Goal: Task Accomplishment & Management: Use online tool/utility

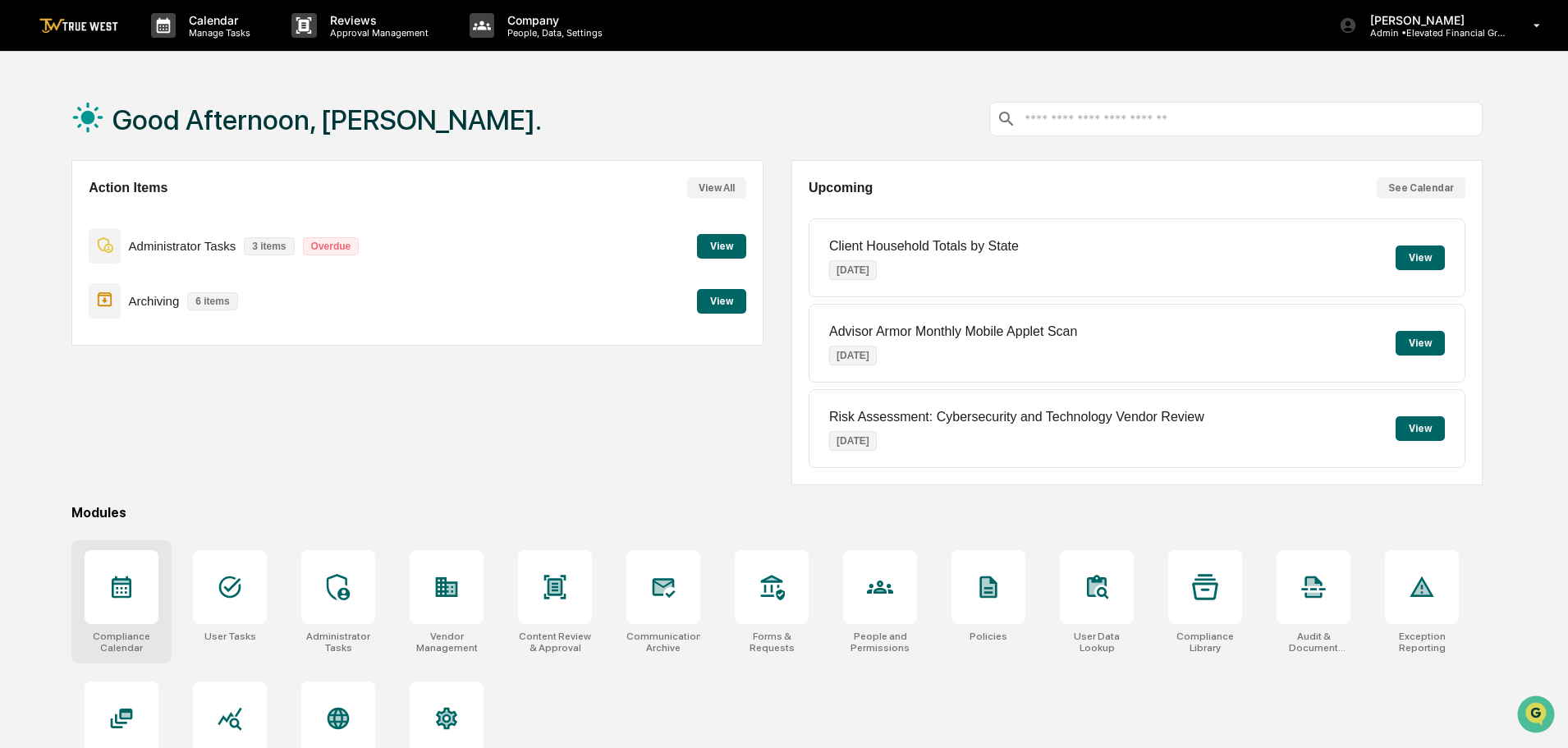
click at [122, 598] on icon at bounding box center [121, 587] width 19 height 22
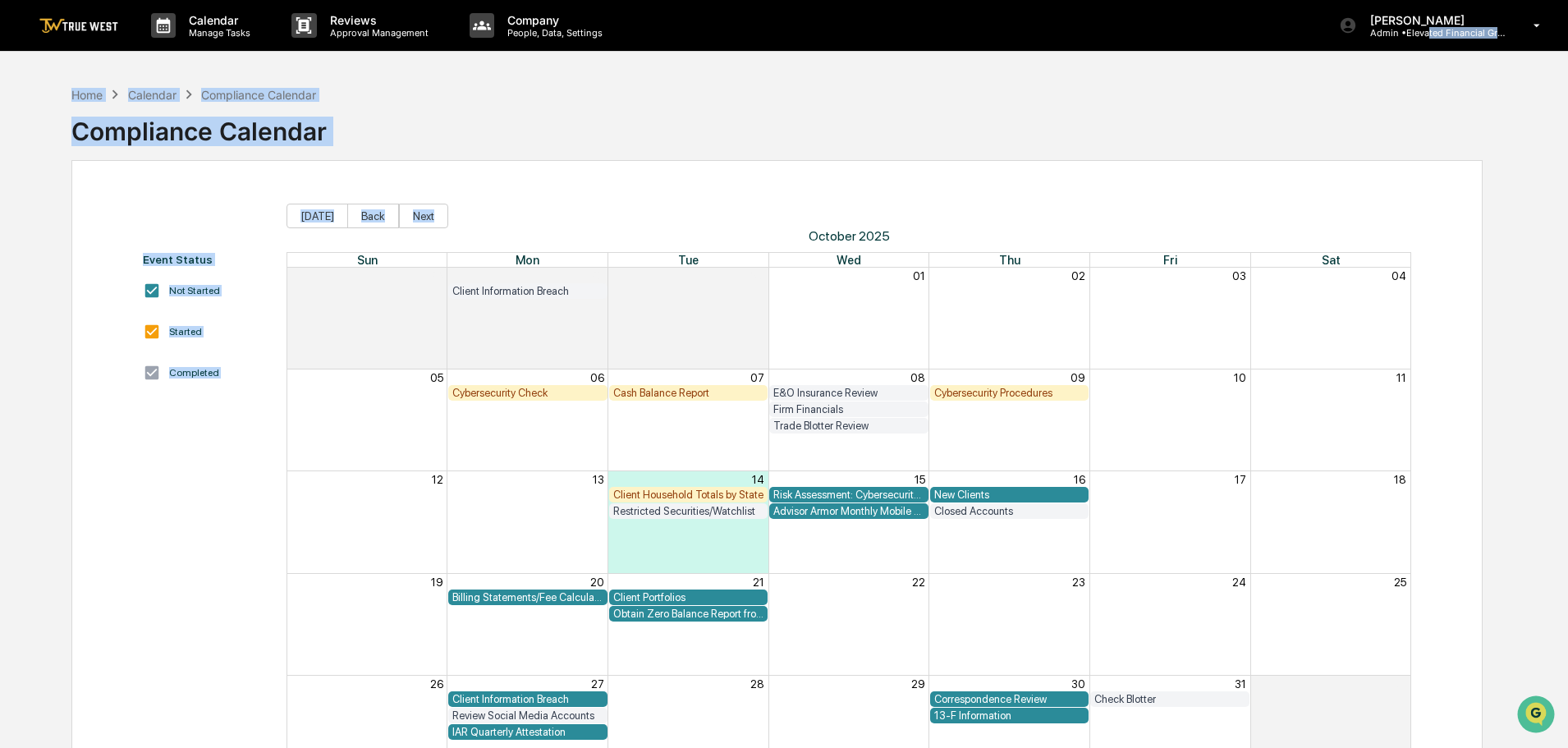
drag, startPoint x: 1431, startPoint y: 32, endPoint x: 1367, endPoint y: 172, distance: 153.9
click at [1367, 172] on div "Calendar Manage Tasks Reviews Approval Management Company People, Data, Setting…" at bounding box center [784, 413] width 1568 height 826
click at [1208, 130] on div "Home Calendar Compliance Calendar Compliance Calendar" at bounding box center [777, 118] width 1411 height 82
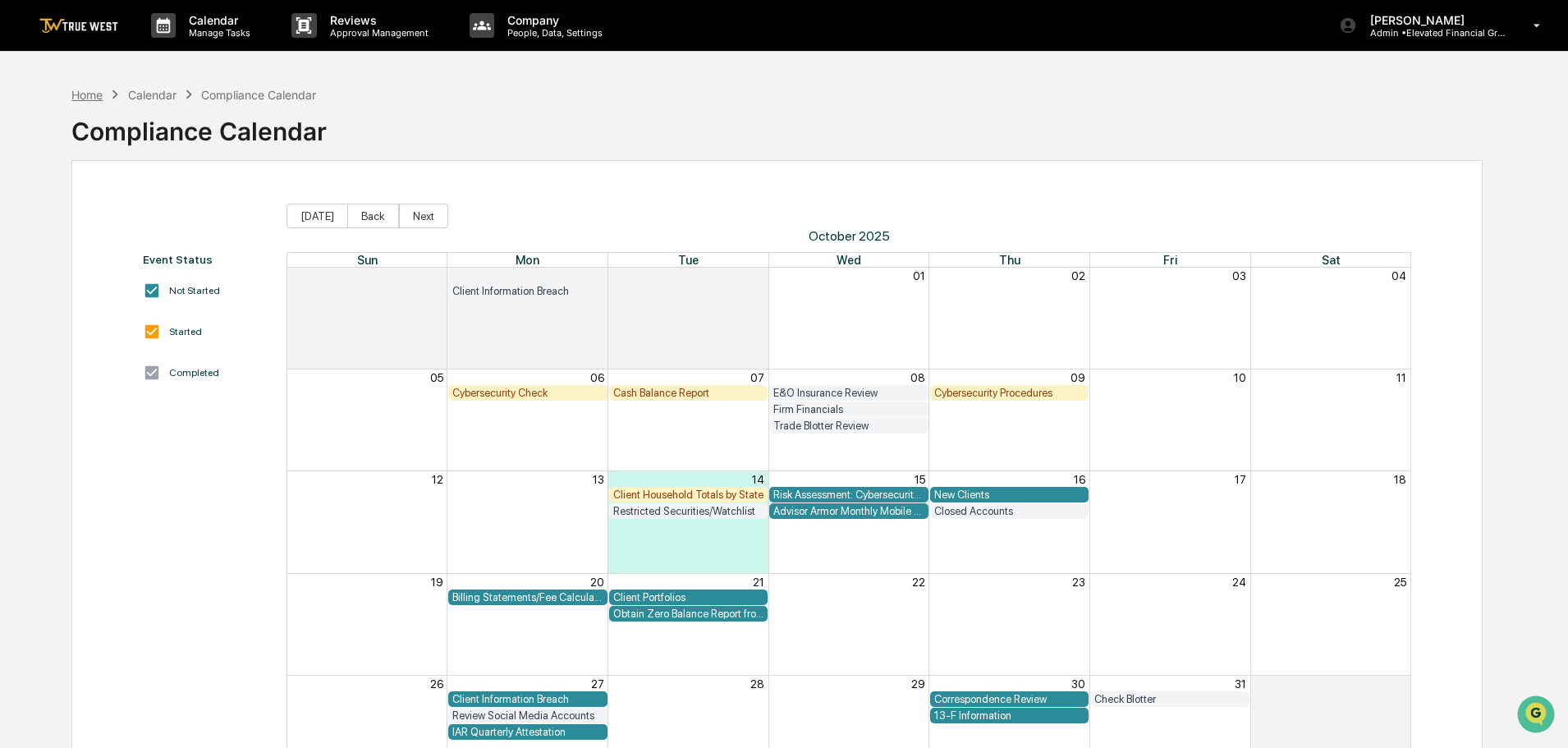
click at [79, 97] on div "Home" at bounding box center [87, 95] width 31 height 14
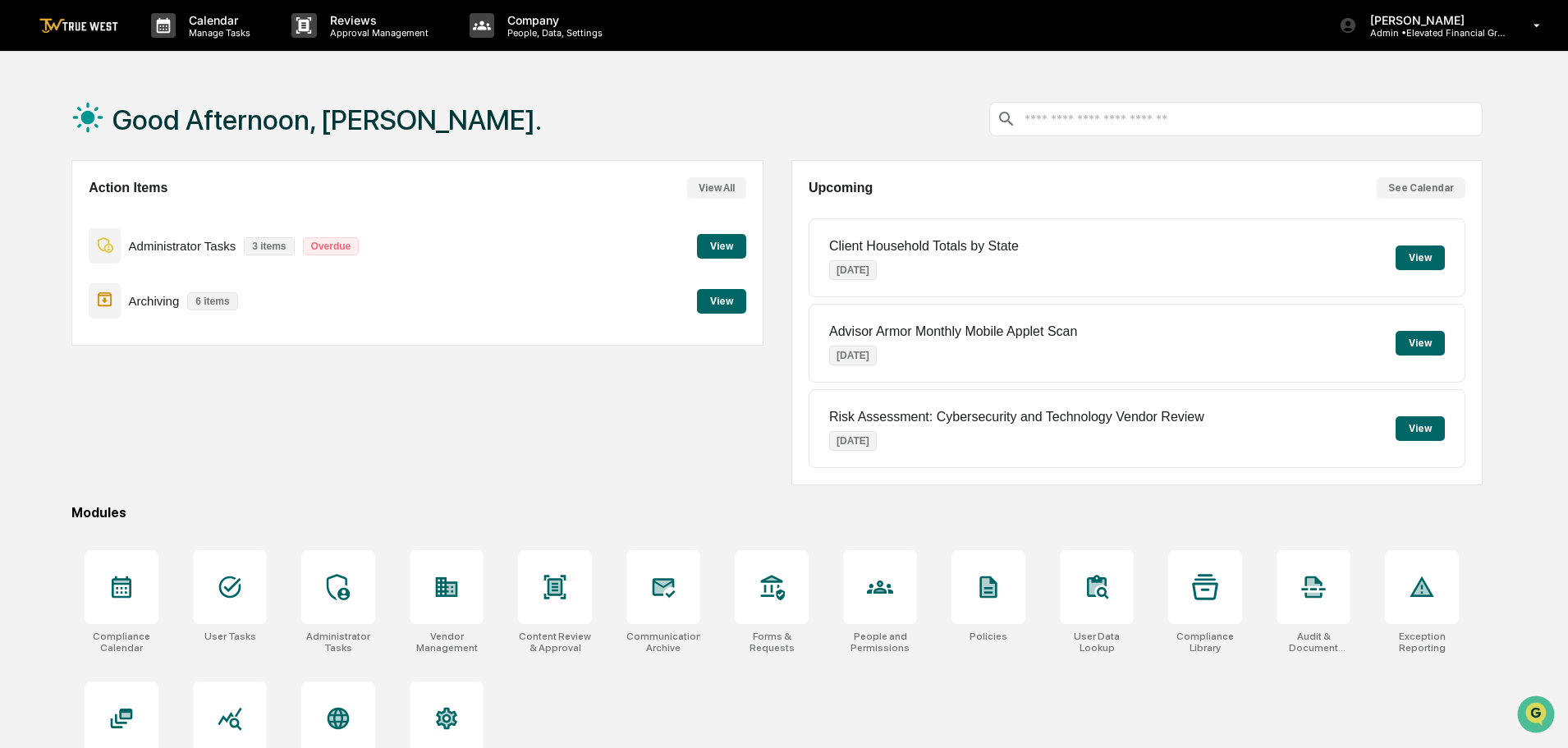
click at [720, 301] on button "View" at bounding box center [722, 301] width 50 height 25
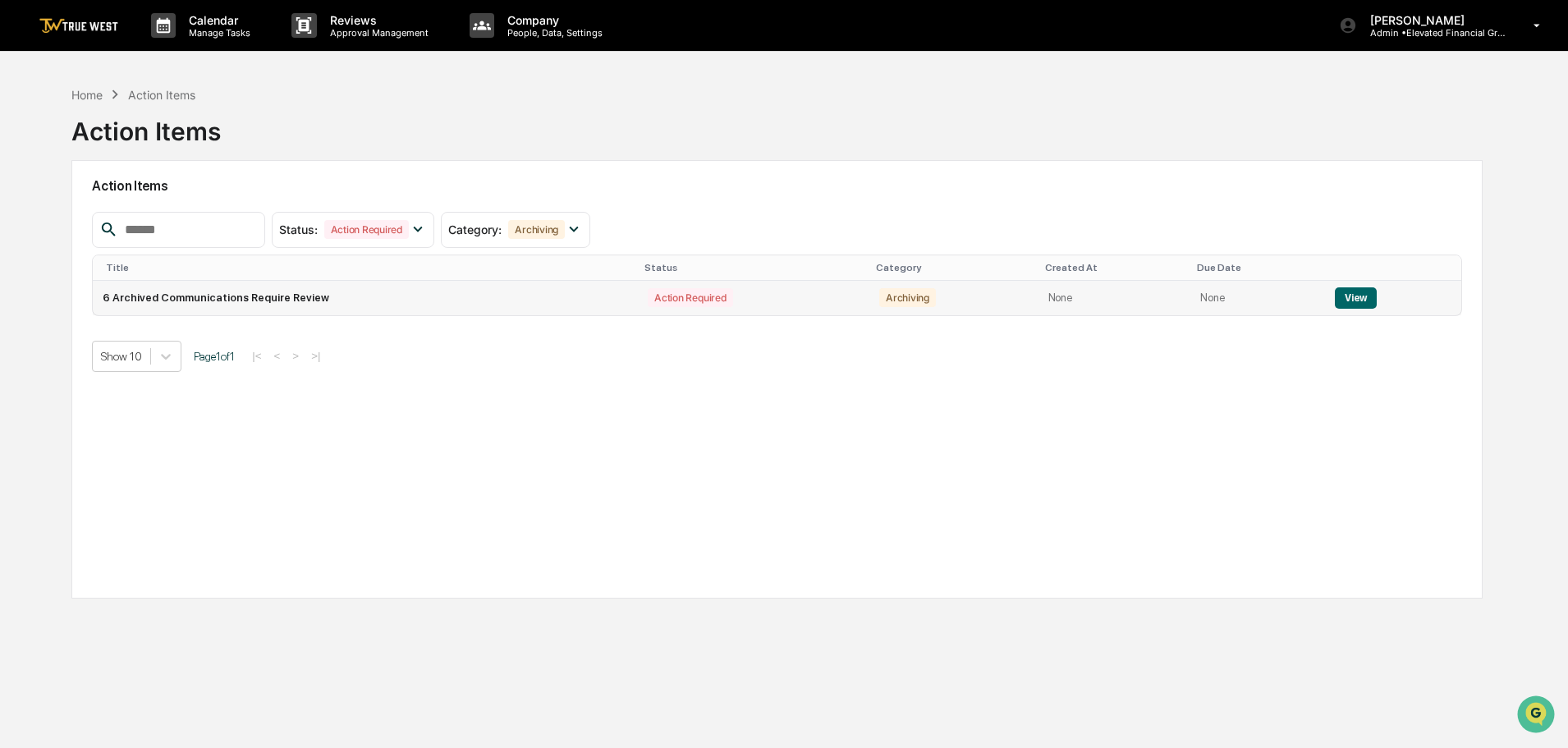
click at [1350, 296] on button "View" at bounding box center [1355, 298] width 42 height 21
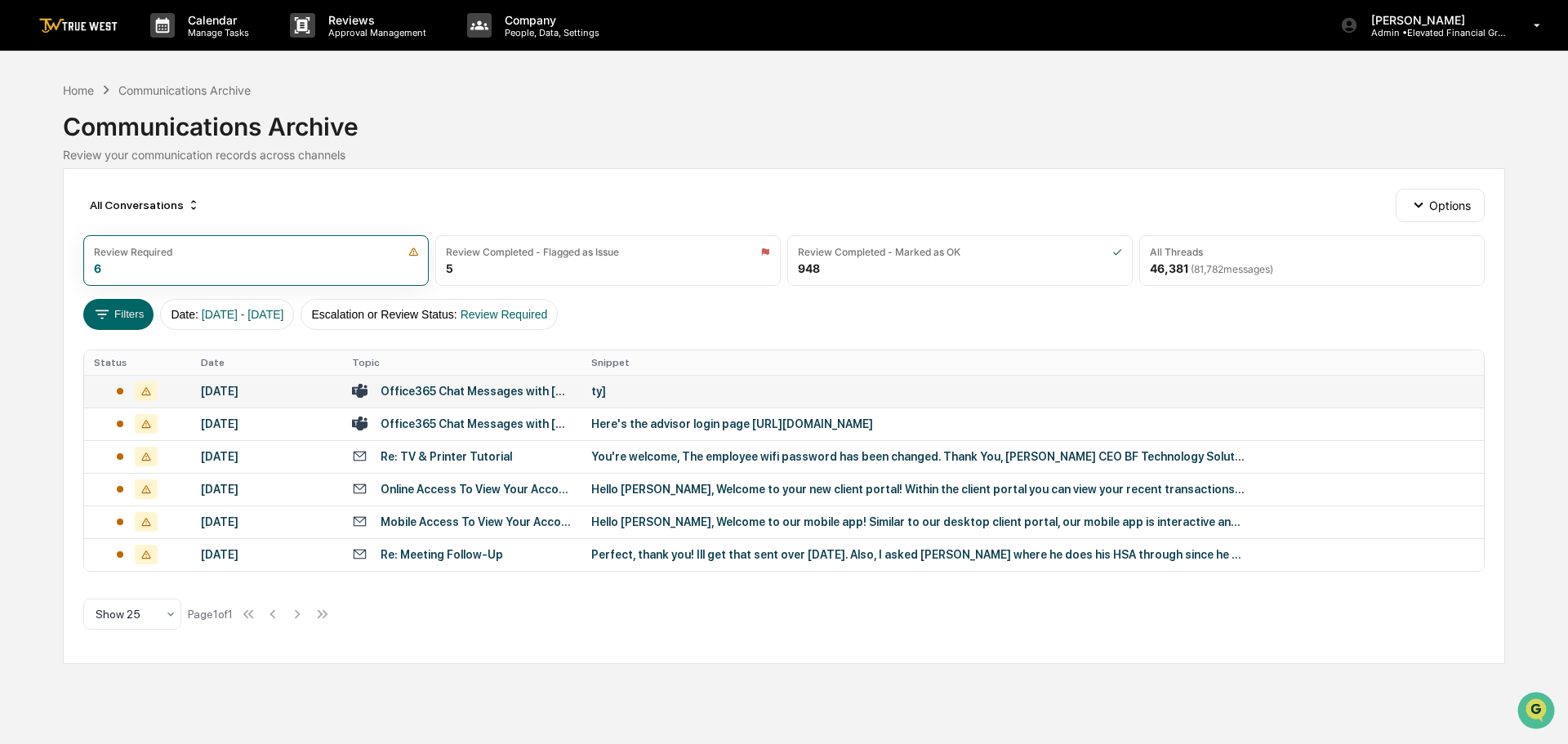
click at [692, 384] on div "ty]" at bounding box center [918, 390] width 654 height 13
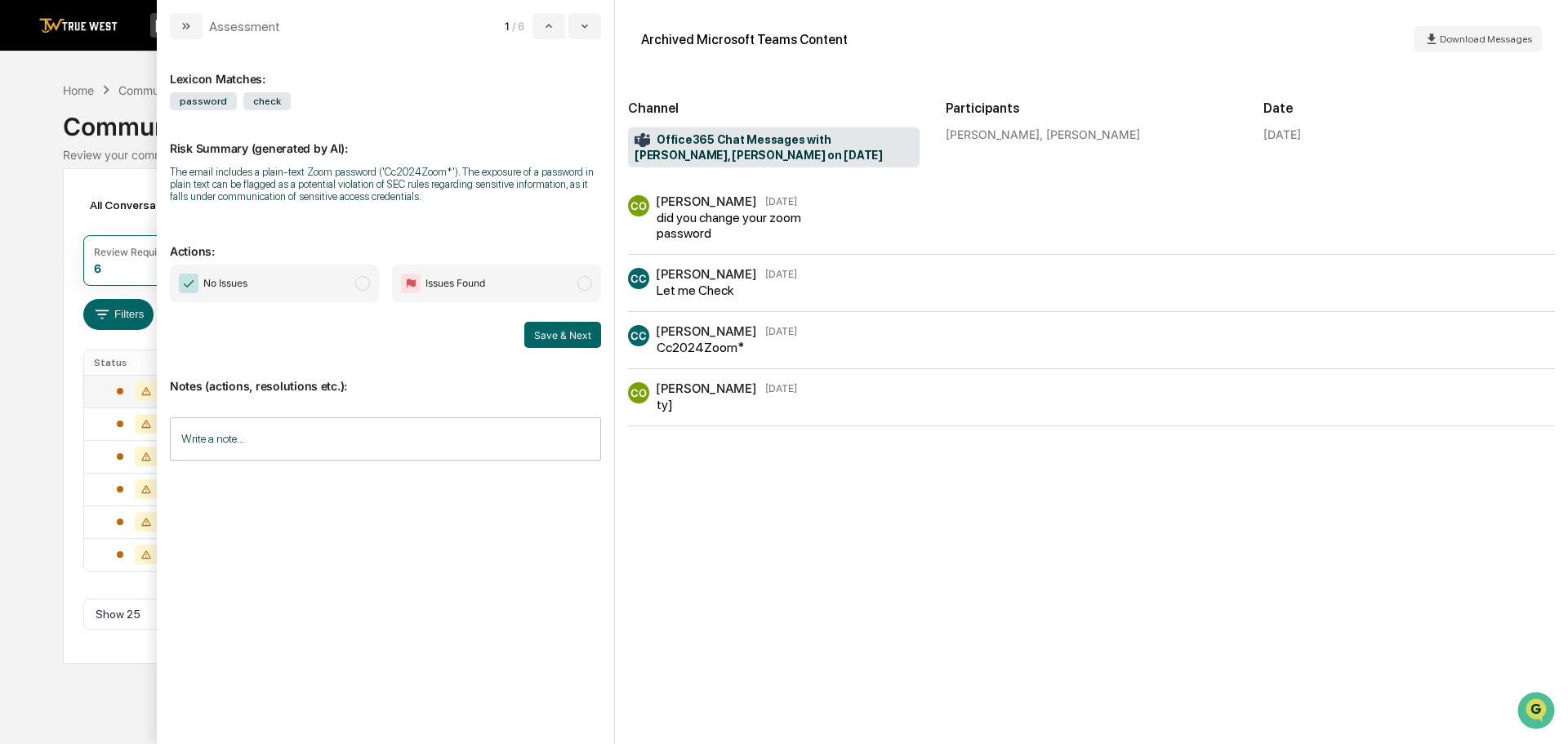
click at [358, 283] on span "modal" at bounding box center [363, 283] width 15 height 15
click at [552, 331] on button "Save & Next" at bounding box center [562, 335] width 77 height 26
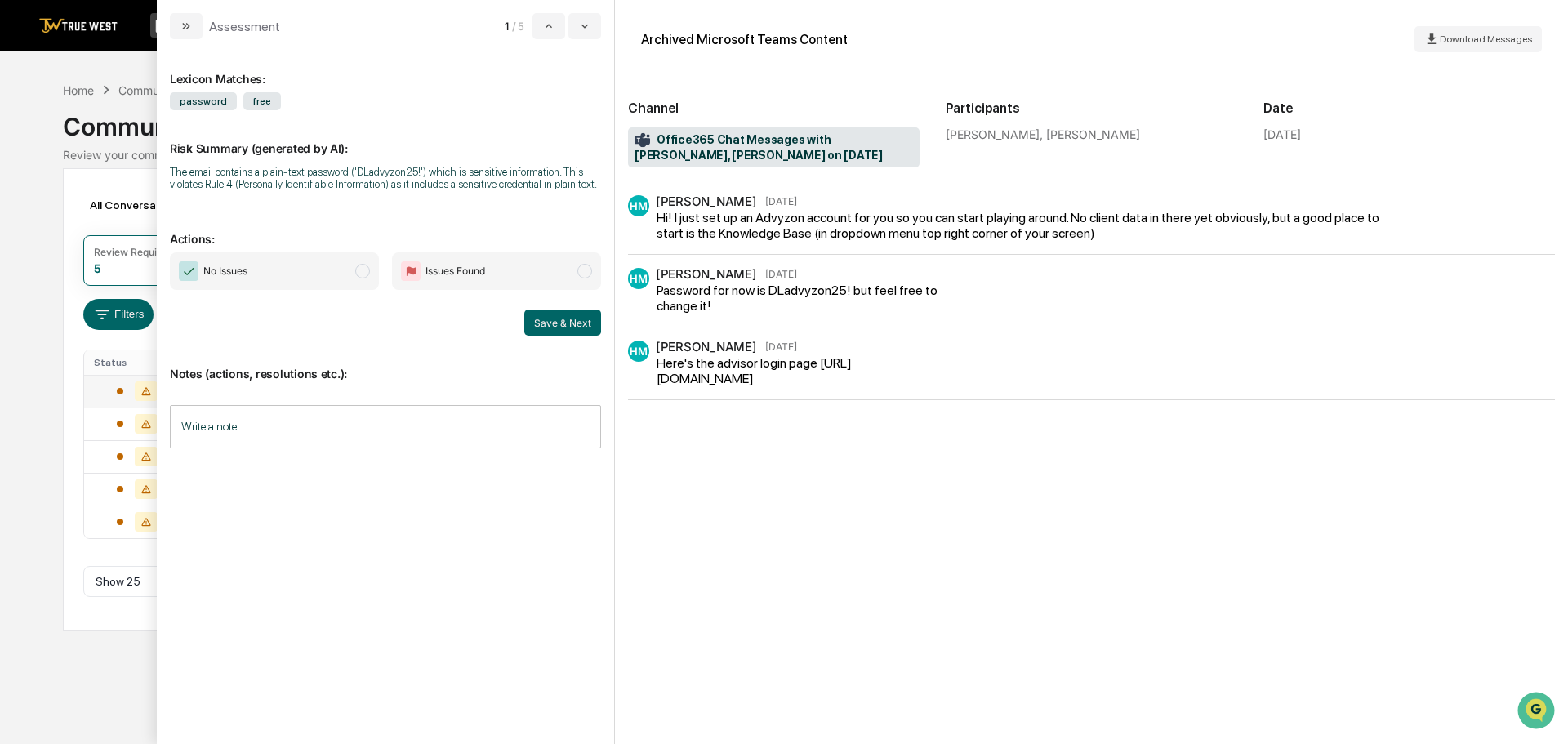
click at [362, 273] on span "modal" at bounding box center [363, 271] width 15 height 15
click at [553, 323] on button "Save & Next" at bounding box center [562, 323] width 77 height 26
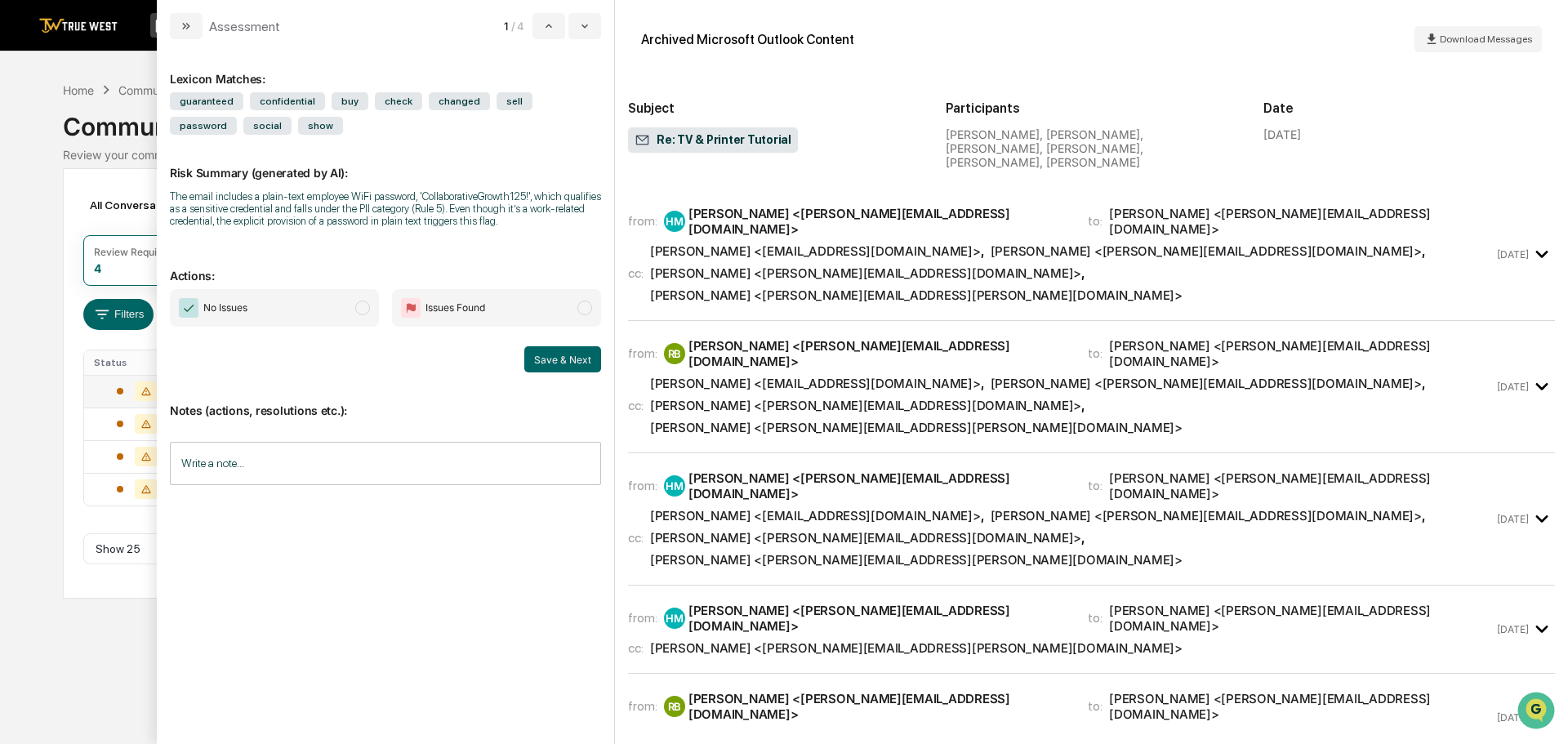
scroll to position [244, 0]
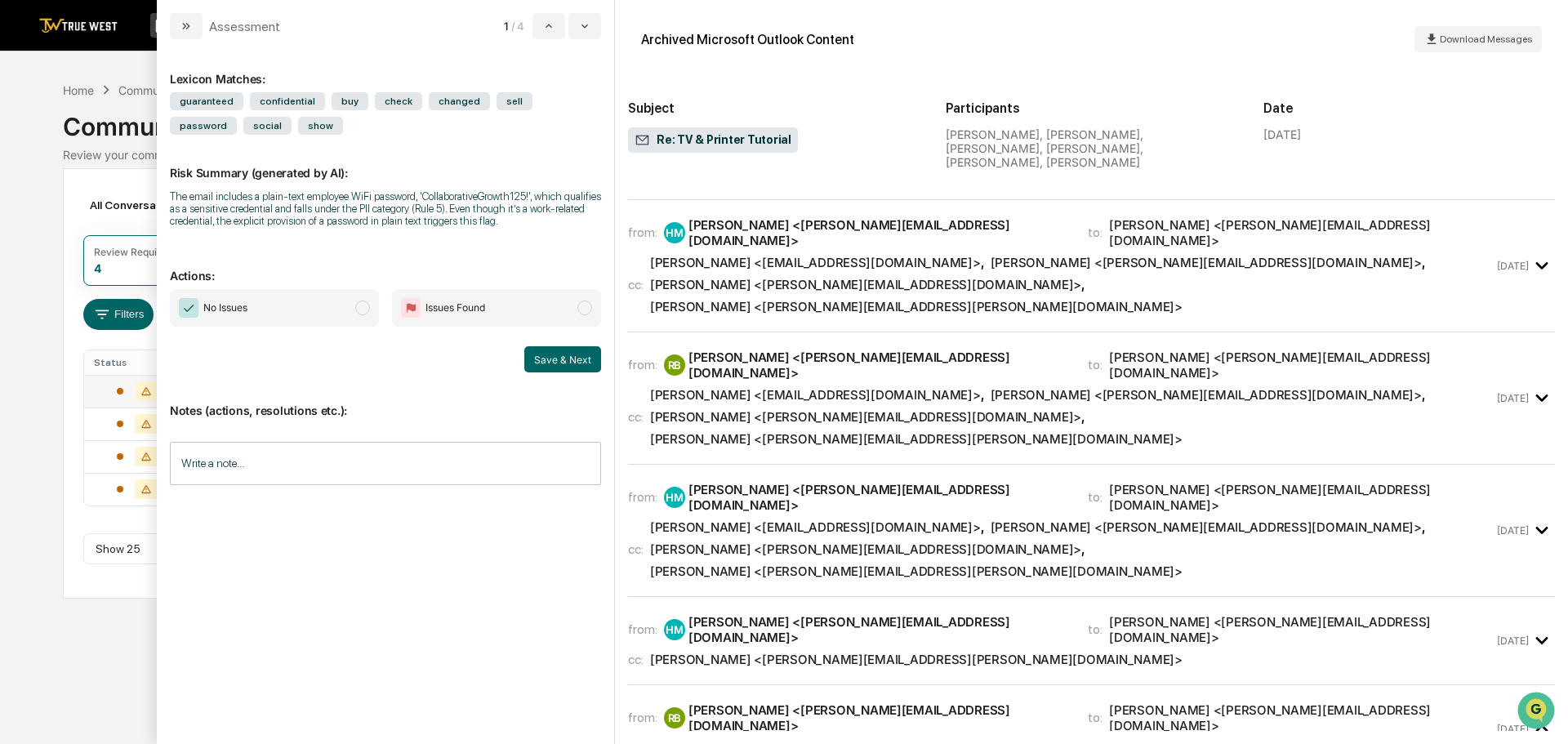
click at [358, 307] on span "modal" at bounding box center [363, 308] width 15 height 15
click at [555, 358] on button "Save & Next" at bounding box center [562, 360] width 77 height 26
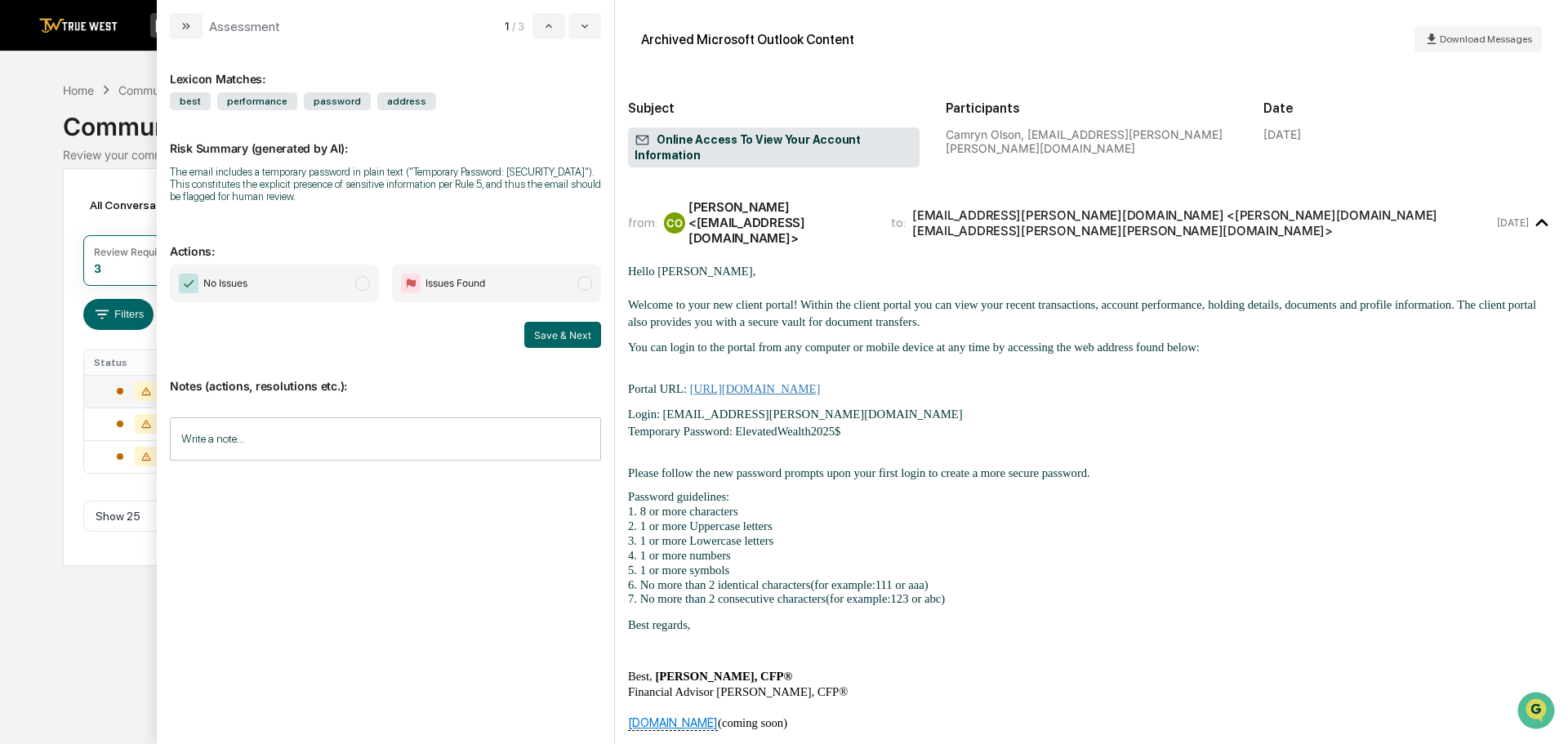
click at [358, 285] on span "modal" at bounding box center [363, 283] width 15 height 15
click at [561, 336] on button "Save & Next" at bounding box center [562, 335] width 77 height 26
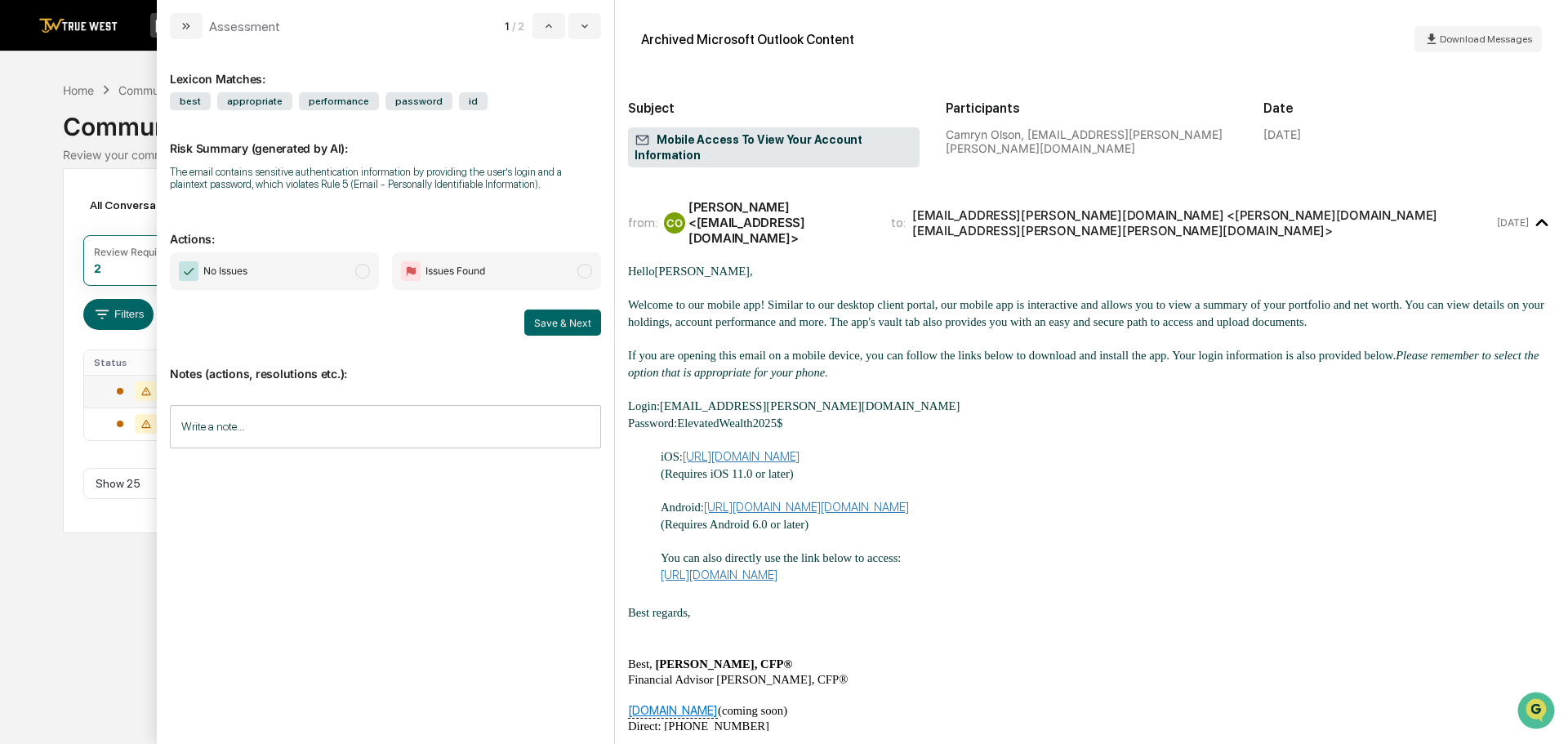
click at [360, 274] on span "modal" at bounding box center [363, 271] width 15 height 15
click at [561, 325] on button "Save & Next" at bounding box center [562, 323] width 77 height 26
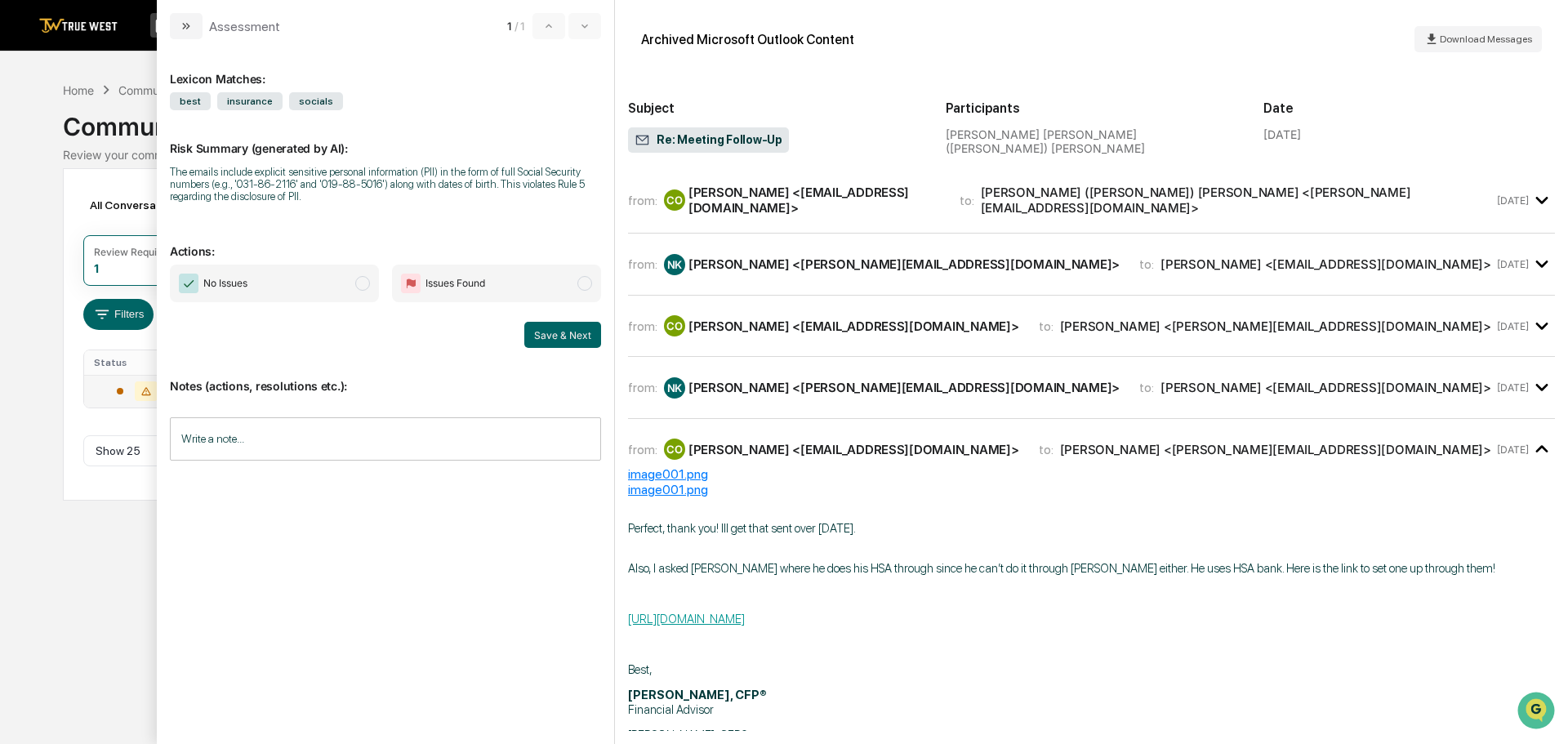
click at [360, 282] on span "modal" at bounding box center [363, 283] width 15 height 15
drag, startPoint x: 561, startPoint y: 333, endPoint x: 1018, endPoint y: 346, distance: 457.2
click at [1017, 346] on div "Assessment 1 / 1 Lexicon Matches: best insurance socials Risk Summary (generate…" at bounding box center [862, 372] width 1411 height 744
click at [362, 281] on span "modal" at bounding box center [363, 283] width 15 height 15
click at [445, 350] on div "Notes (actions, resolutions etc.): Write a note... Write a note..." at bounding box center [385, 413] width 431 height 132
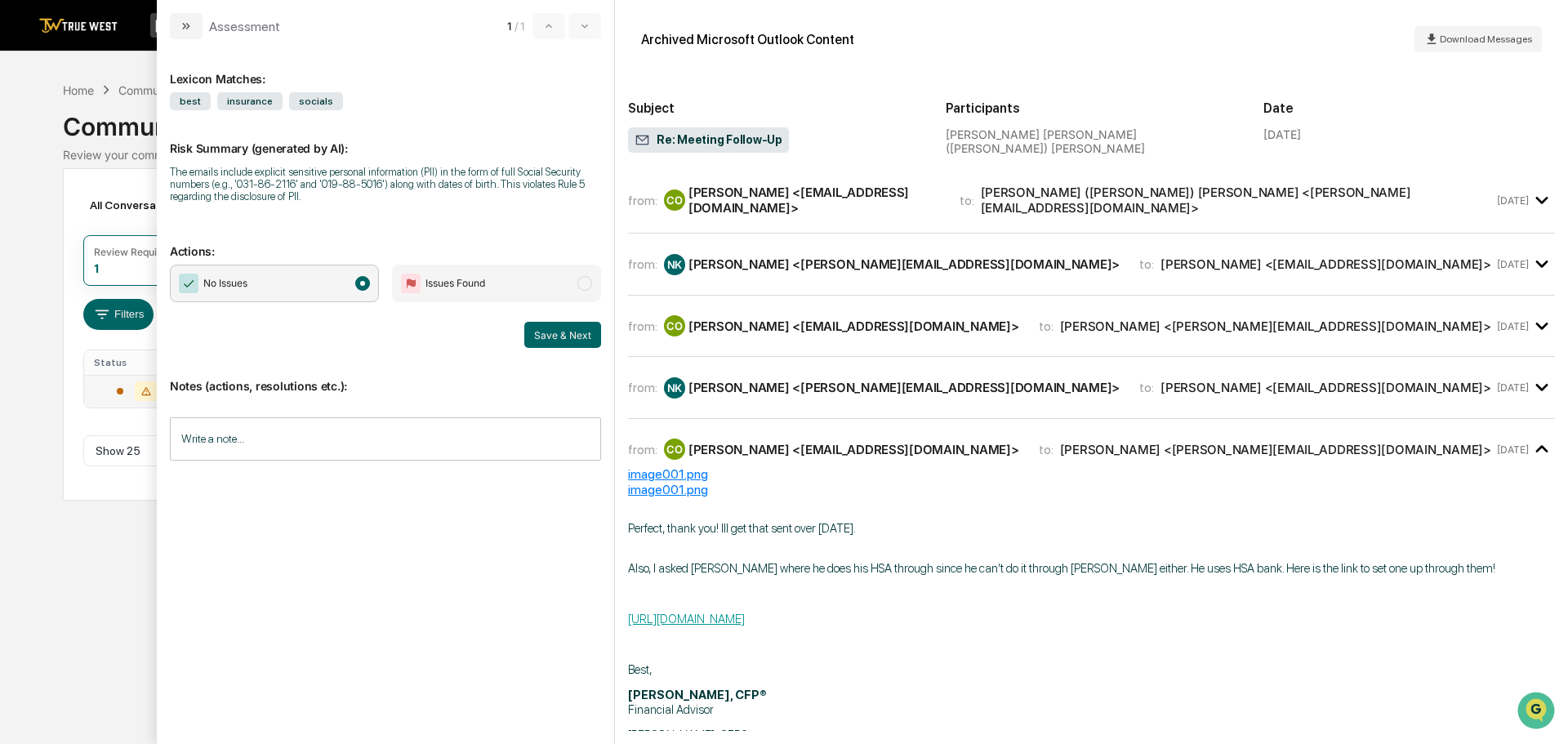
click at [35, 121] on div "Calendar Manage Tasks Reviews Approval Management Company People, Data, Setting…" at bounding box center [784, 372] width 1568 height 744
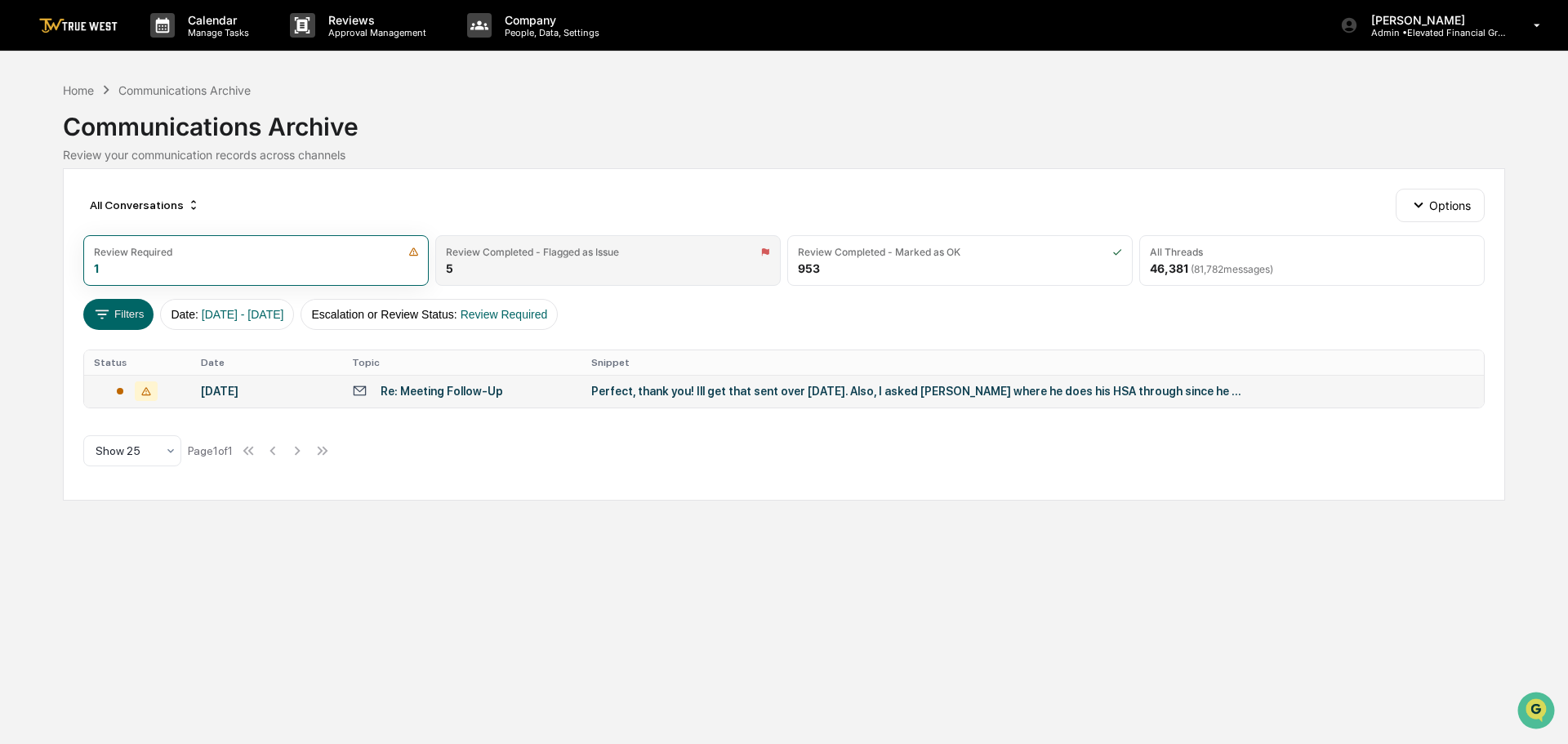
click at [605, 251] on div "Review Completed - Flagged as Issue" at bounding box center [532, 252] width 173 height 12
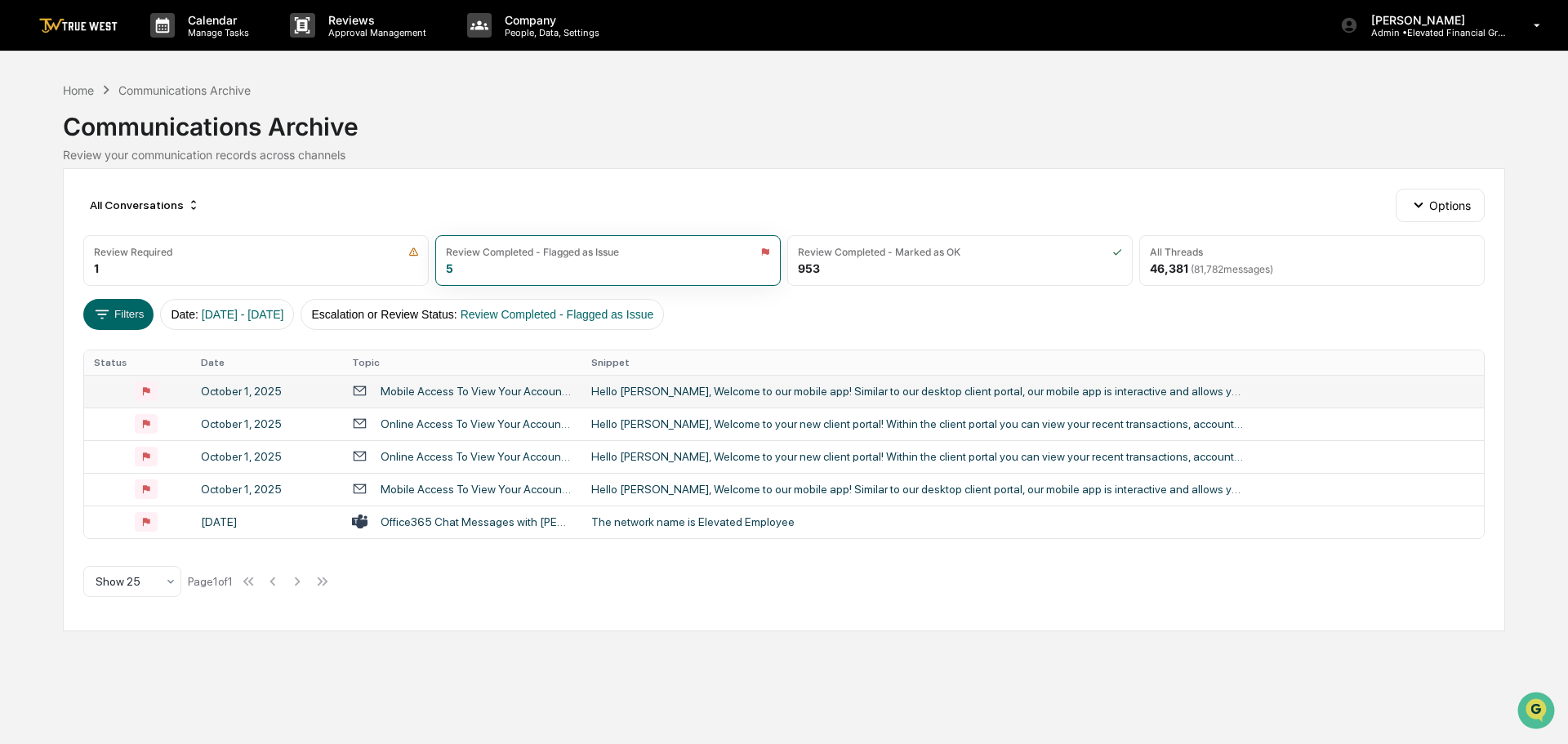
click at [604, 392] on div "Hello [PERSON_NAME], Welcome to our mobile app! Similar to our desktop client p…" at bounding box center [918, 390] width 654 height 13
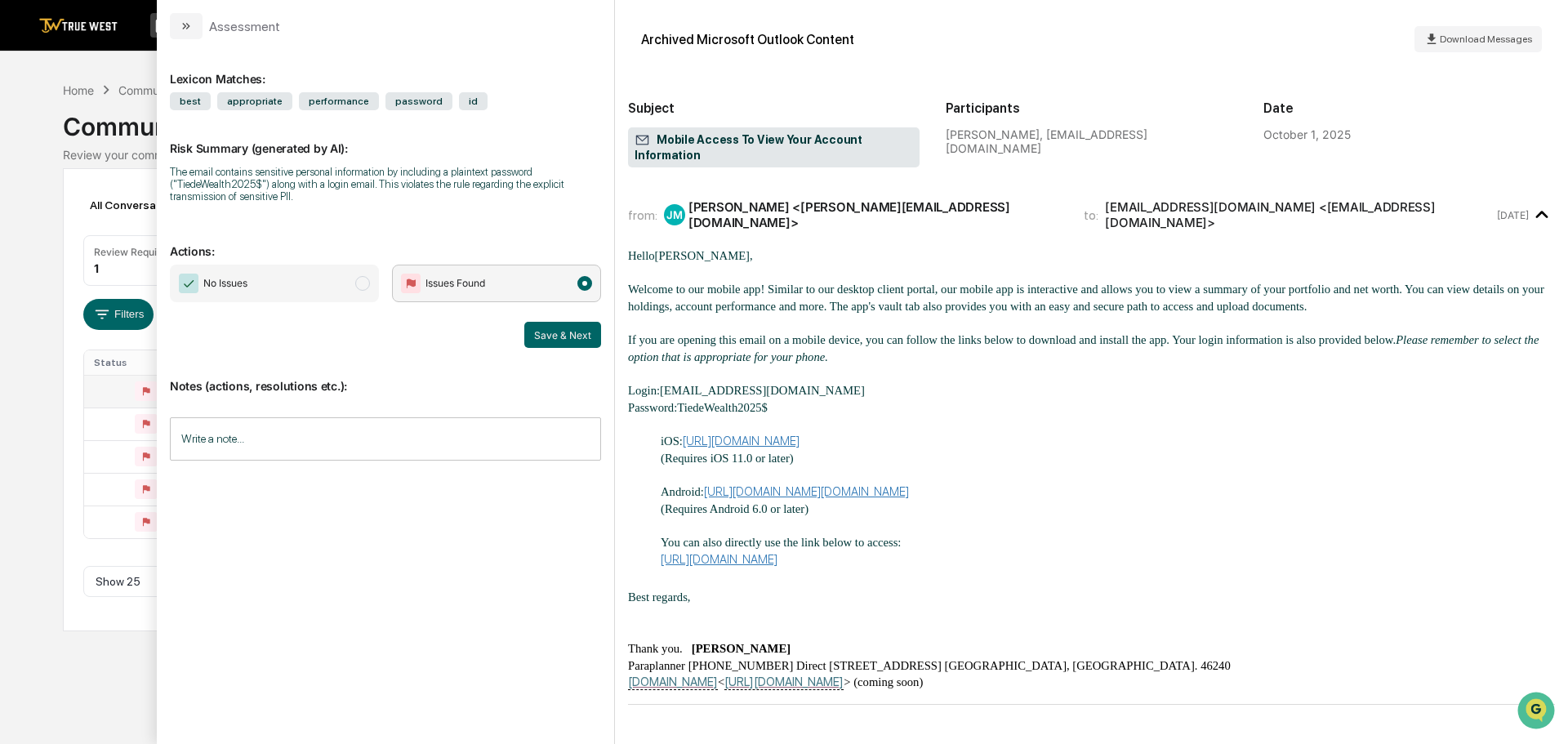
click at [43, 100] on div "Calendar Manage Tasks Reviews Approval Management Company People, Data, Setting…" at bounding box center [784, 372] width 1568 height 744
